Goal: Navigation & Orientation: Find specific page/section

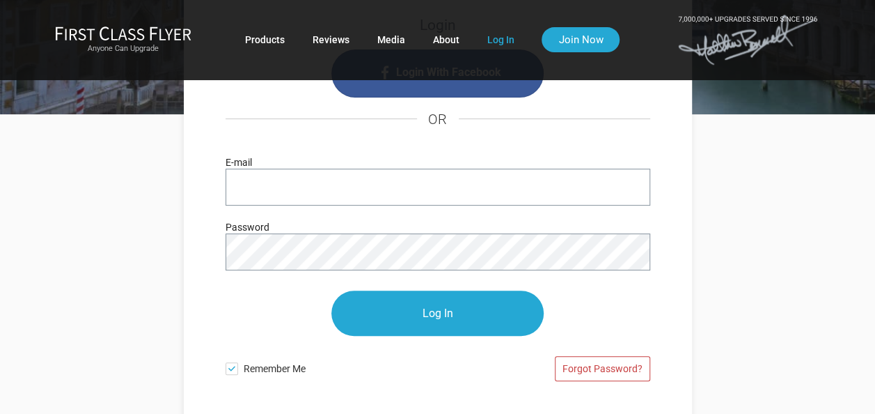
scroll to position [139, 0]
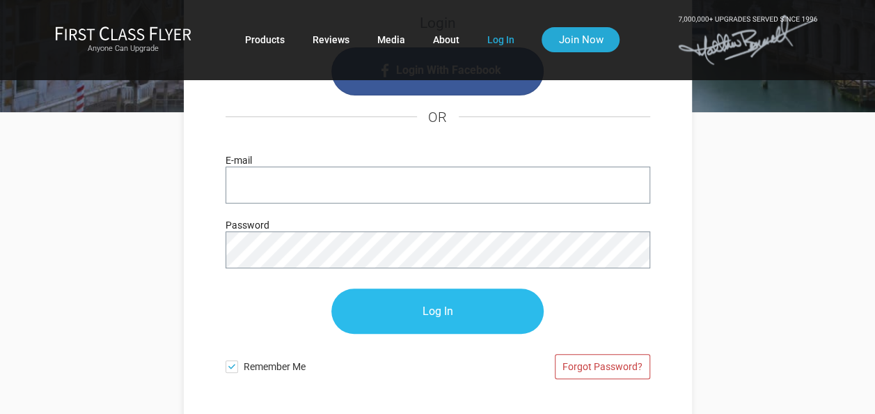
type input "[EMAIL_ADDRESS][DOMAIN_NAME]"
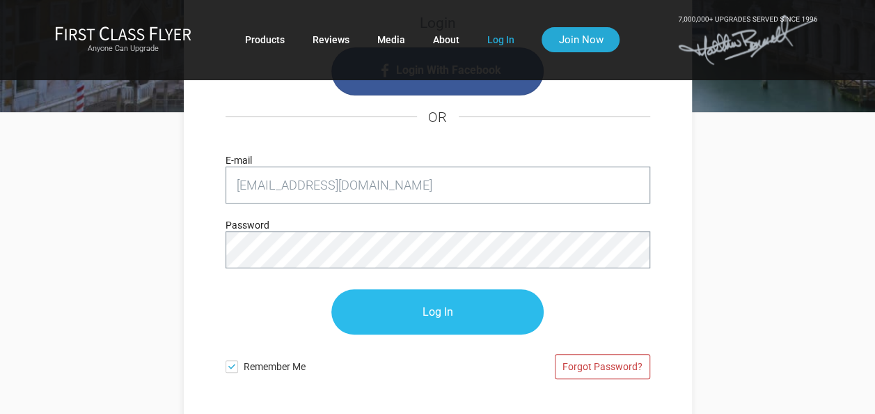
click at [450, 308] on input "Log In" at bounding box center [437, 311] width 212 height 45
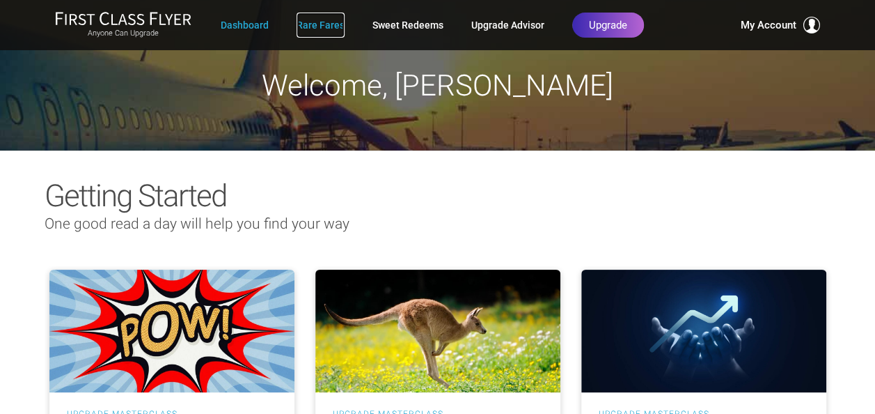
click at [314, 26] on link "Rare Fares" at bounding box center [321, 25] width 48 height 25
